Goal: Task Accomplishment & Management: Manage account settings

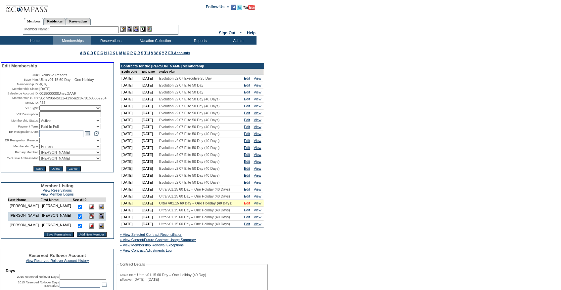
click at [249, 205] on link "Edit" at bounding box center [247, 203] width 6 height 4
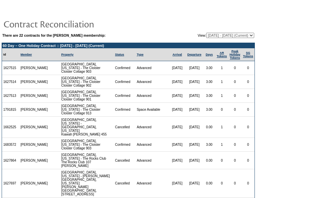
click at [206, 36] on select "08/31/07 - 08/31/08 09/01/08 - 08/31/09 09/01/09 - 08/31/10 09/01/10 - 08/31/11…" at bounding box center [230, 35] width 48 height 5
select select "123851"
click at [206, 33] on select "08/31/07 - 08/31/08 09/01/08 - 08/31/09 09/01/09 - 08/31/10 09/01/10 - 08/31/11…" at bounding box center [230, 35] width 48 height 5
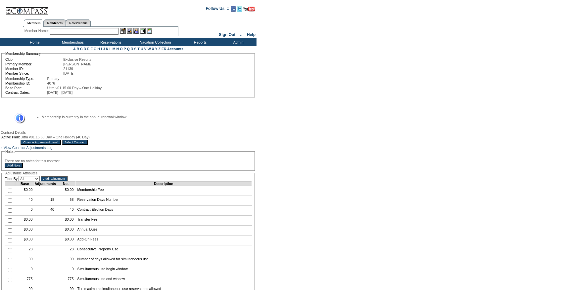
click at [10, 203] on input "checkbox" at bounding box center [10, 201] width 4 height 4
checkbox input "true"
click at [67, 182] on input "Add Adjustment" at bounding box center [54, 178] width 27 height 5
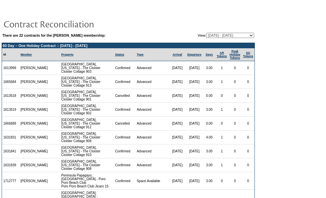
scroll to position [240, 0]
